Goal: Share content: Share content

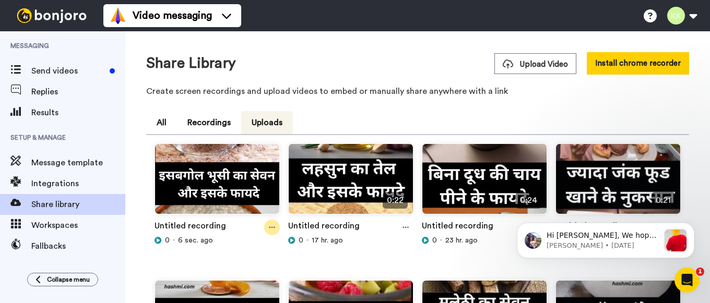
click at [275, 228] on icon at bounding box center [272, 227] width 6 height 7
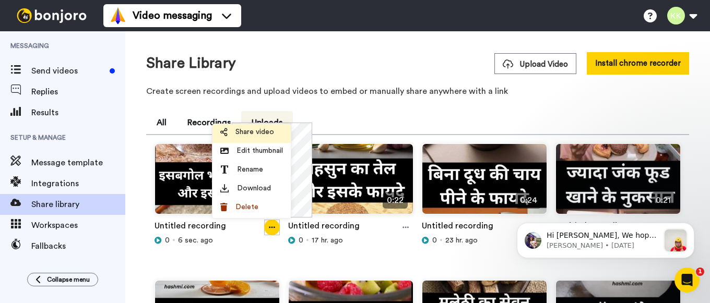
click at [251, 132] on span "Share video" at bounding box center [254, 132] width 39 height 10
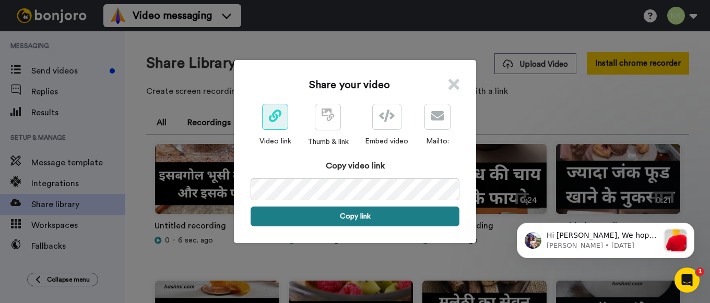
drag, startPoint x: 361, startPoint y: 208, endPoint x: 358, endPoint y: 213, distance: 5.8
click at [361, 210] on button "Copy link" at bounding box center [355, 217] width 209 height 20
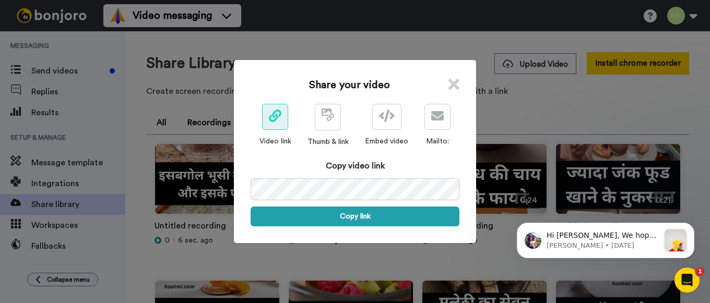
scroll to position [0, 51]
